Goal: Find specific page/section: Find specific page/section

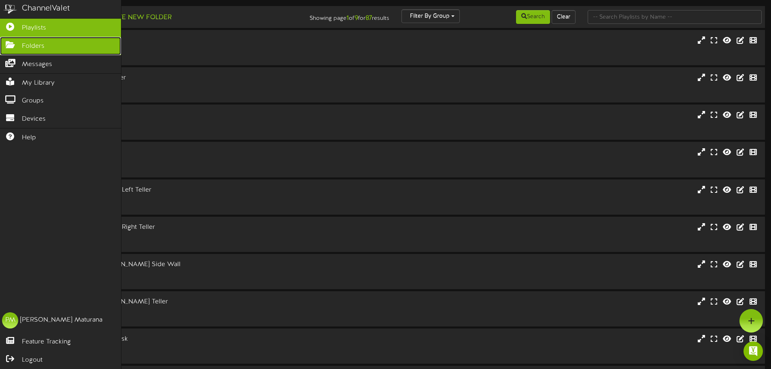
click at [36, 46] on span "Folders" at bounding box center [33, 46] width 23 height 9
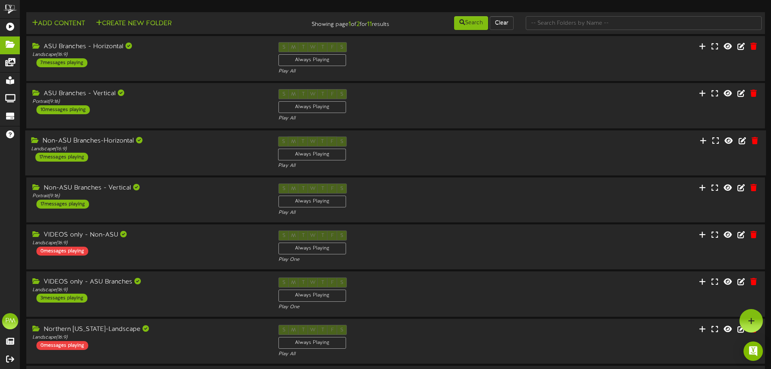
click at [187, 139] on div "Non-ASU Branches-Horizontal" at bounding box center [148, 140] width 235 height 9
